Goal: Task Accomplishment & Management: Use online tool/utility

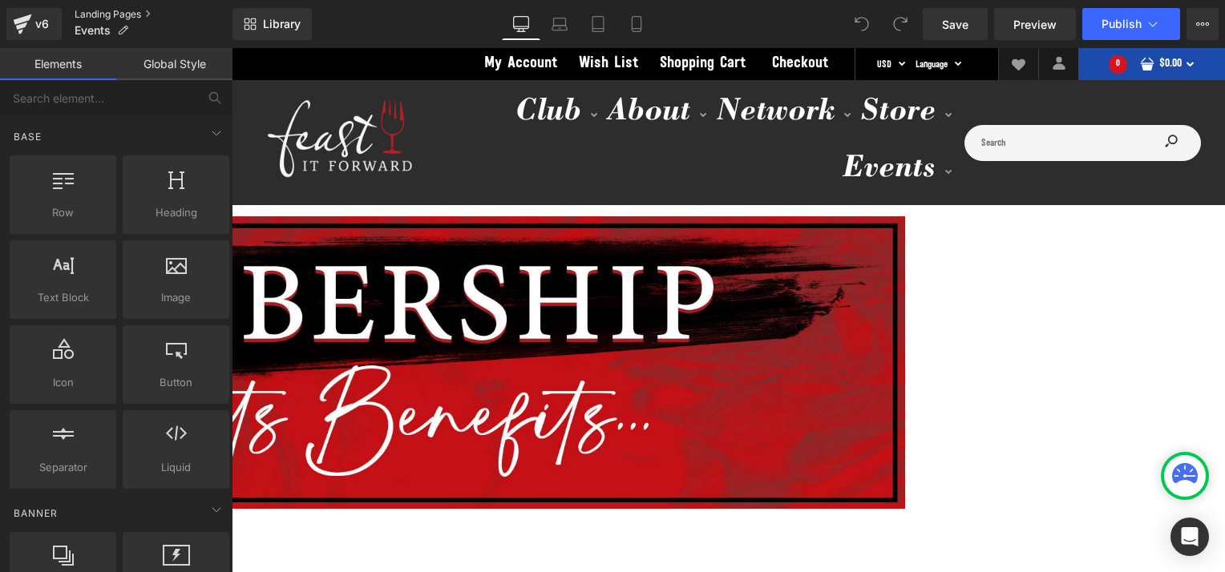
click at [93, 14] on link "Landing Pages" at bounding box center [154, 14] width 158 height 13
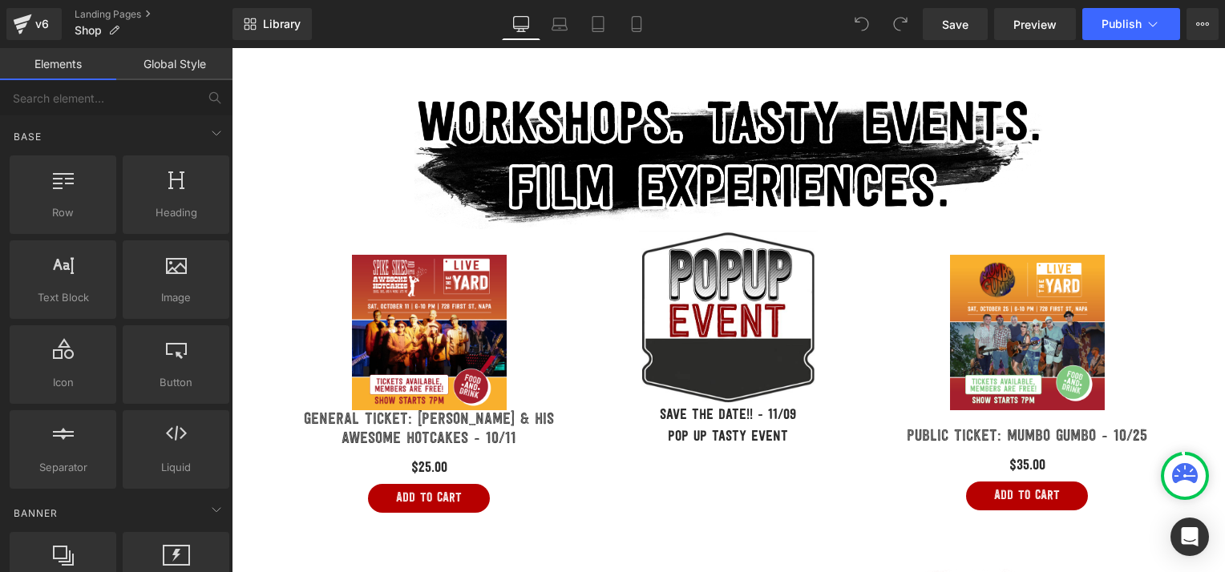
scroll to position [541, 0]
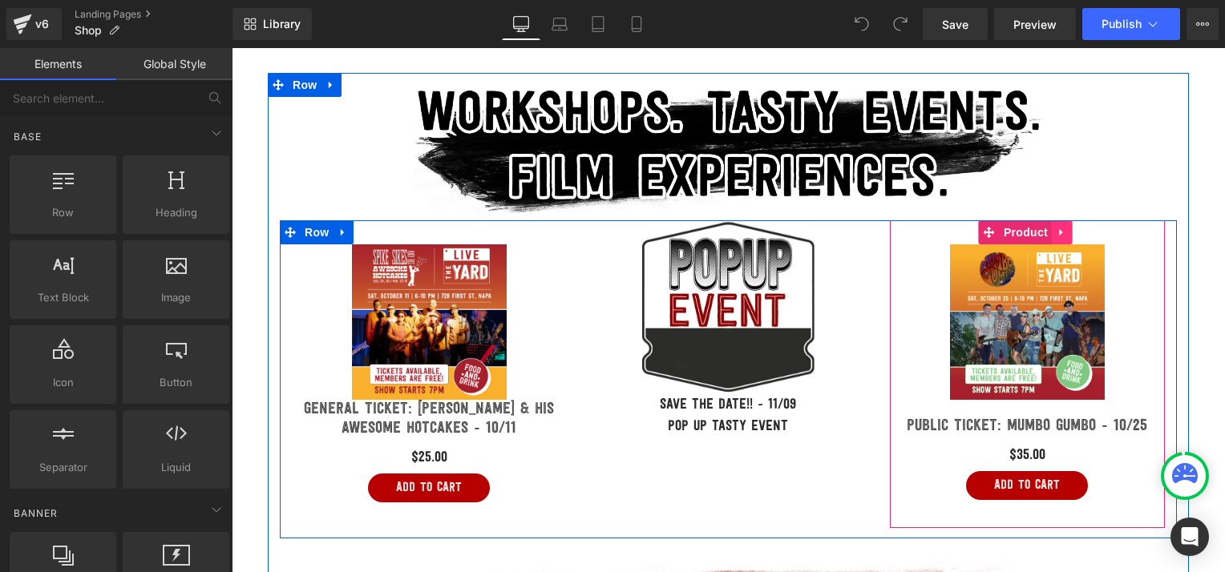
click at [1060, 229] on icon at bounding box center [1061, 232] width 3 height 7
click at [1067, 228] on icon at bounding box center [1072, 232] width 11 height 11
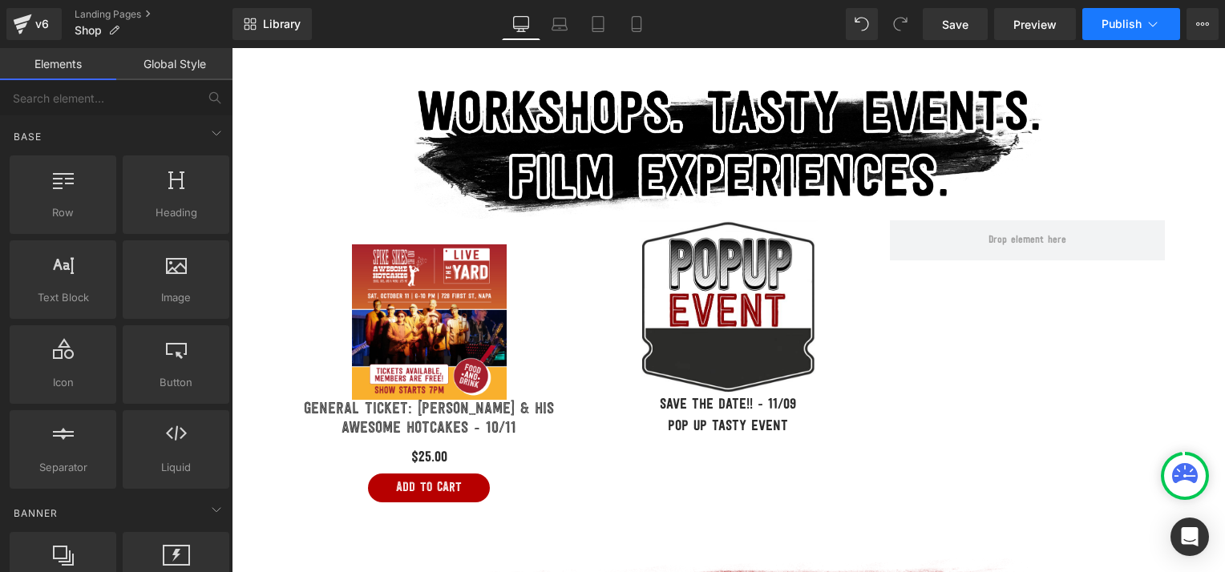
click at [1126, 22] on span "Publish" at bounding box center [1122, 24] width 40 height 13
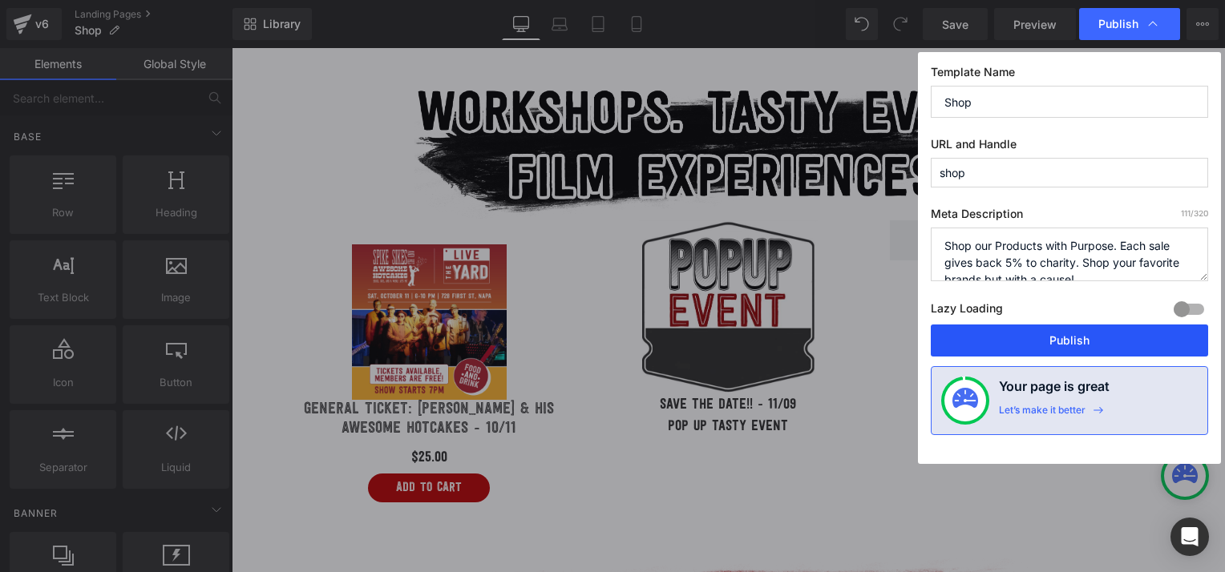
click at [1039, 336] on button "Publish" at bounding box center [1069, 341] width 277 height 32
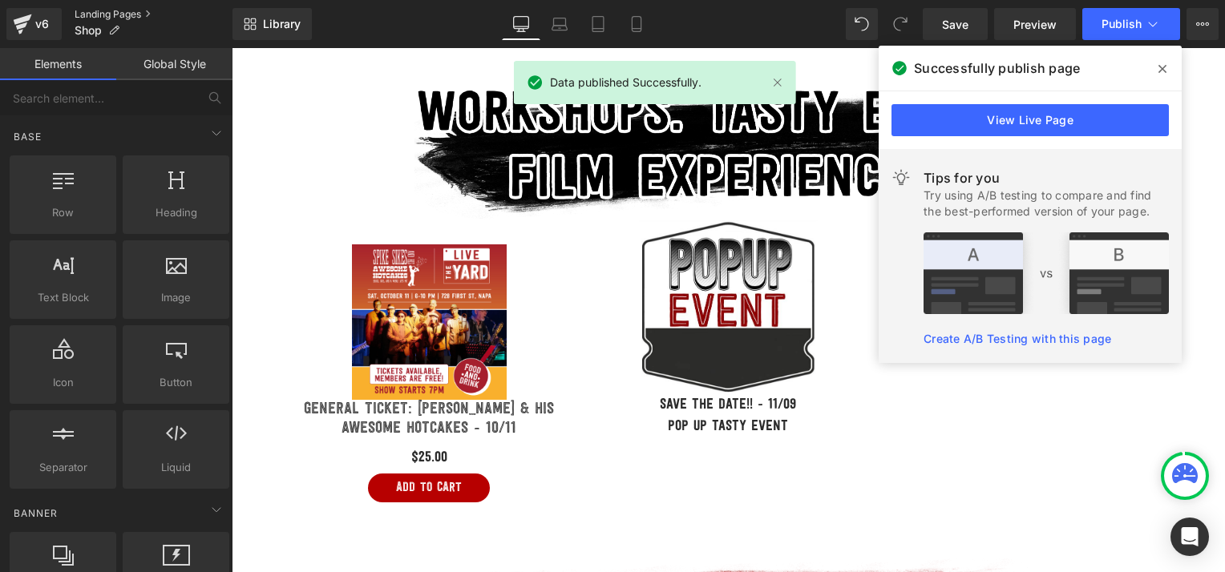
click at [128, 13] on link "Landing Pages" at bounding box center [154, 14] width 158 height 13
